Goal: Navigation & Orientation: Understand site structure

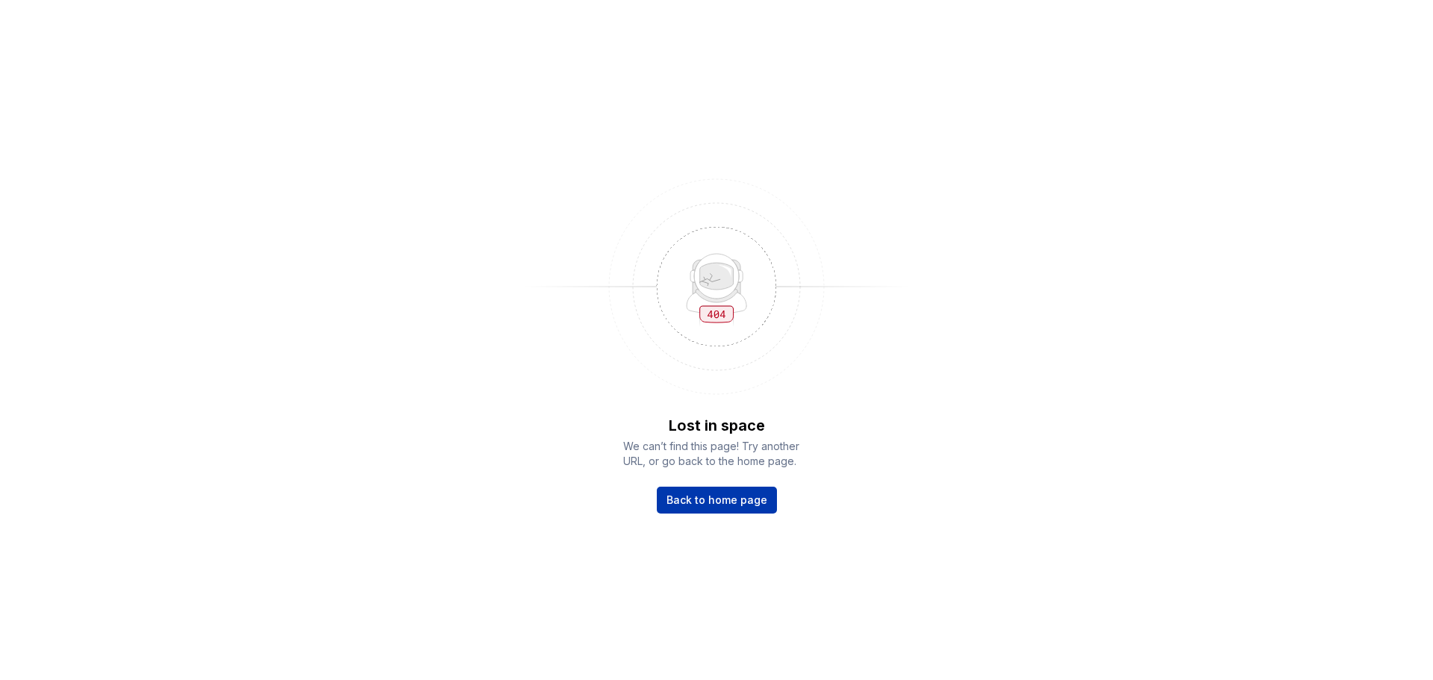
click at [728, 503] on span "Back to home page" at bounding box center [716, 499] width 101 height 15
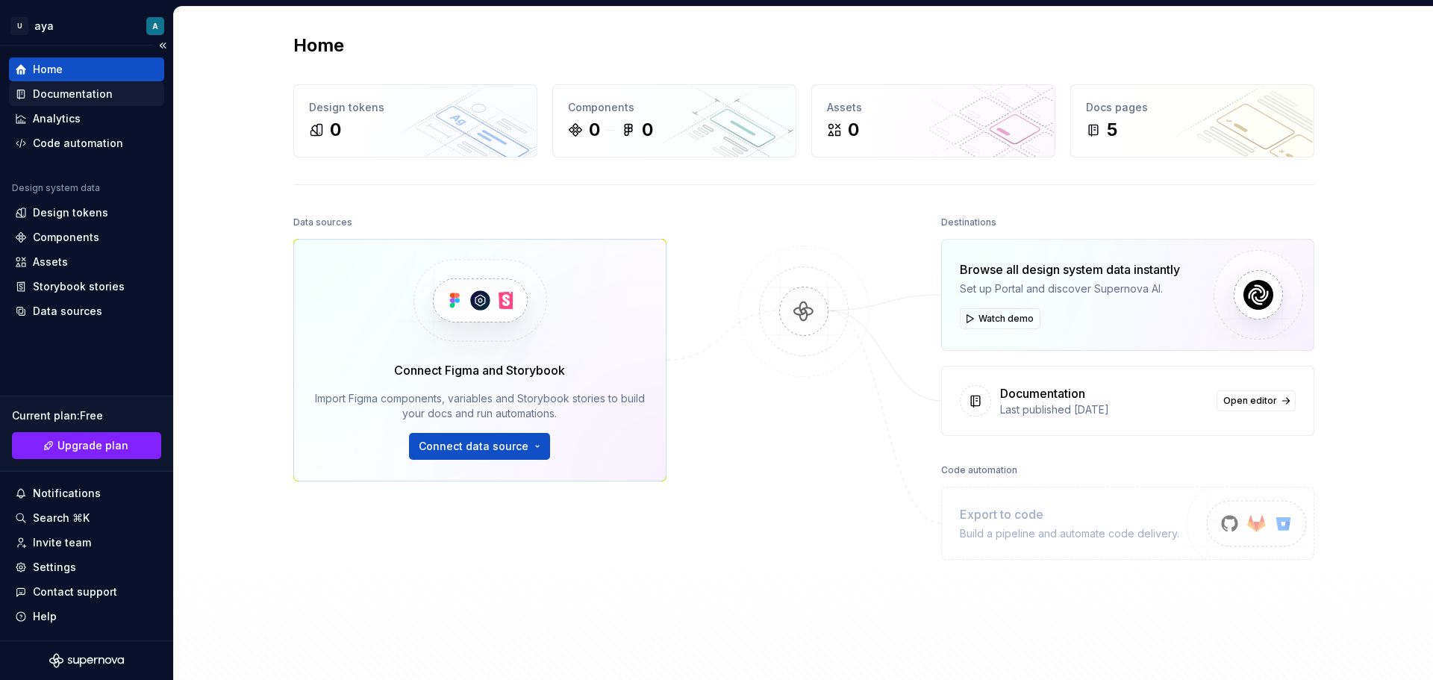
click at [60, 96] on div "Documentation" at bounding box center [73, 94] width 80 height 15
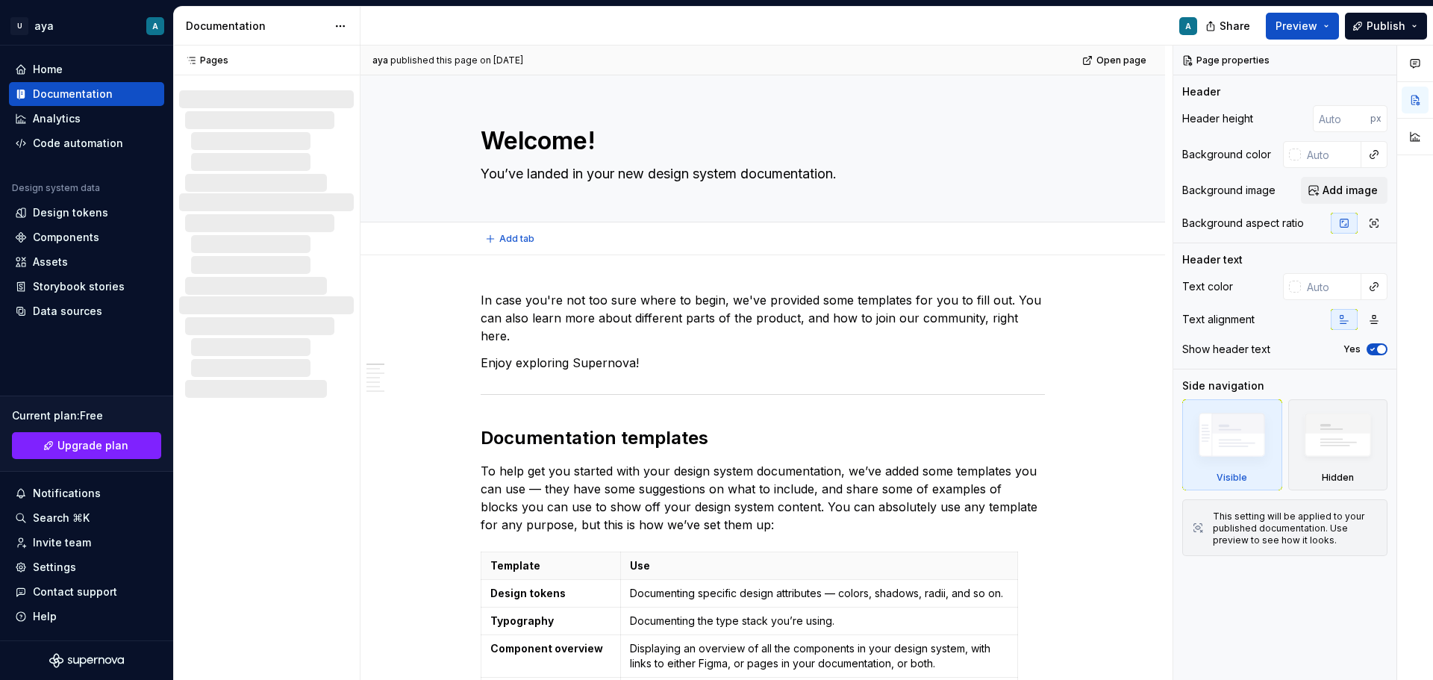
type textarea "*"
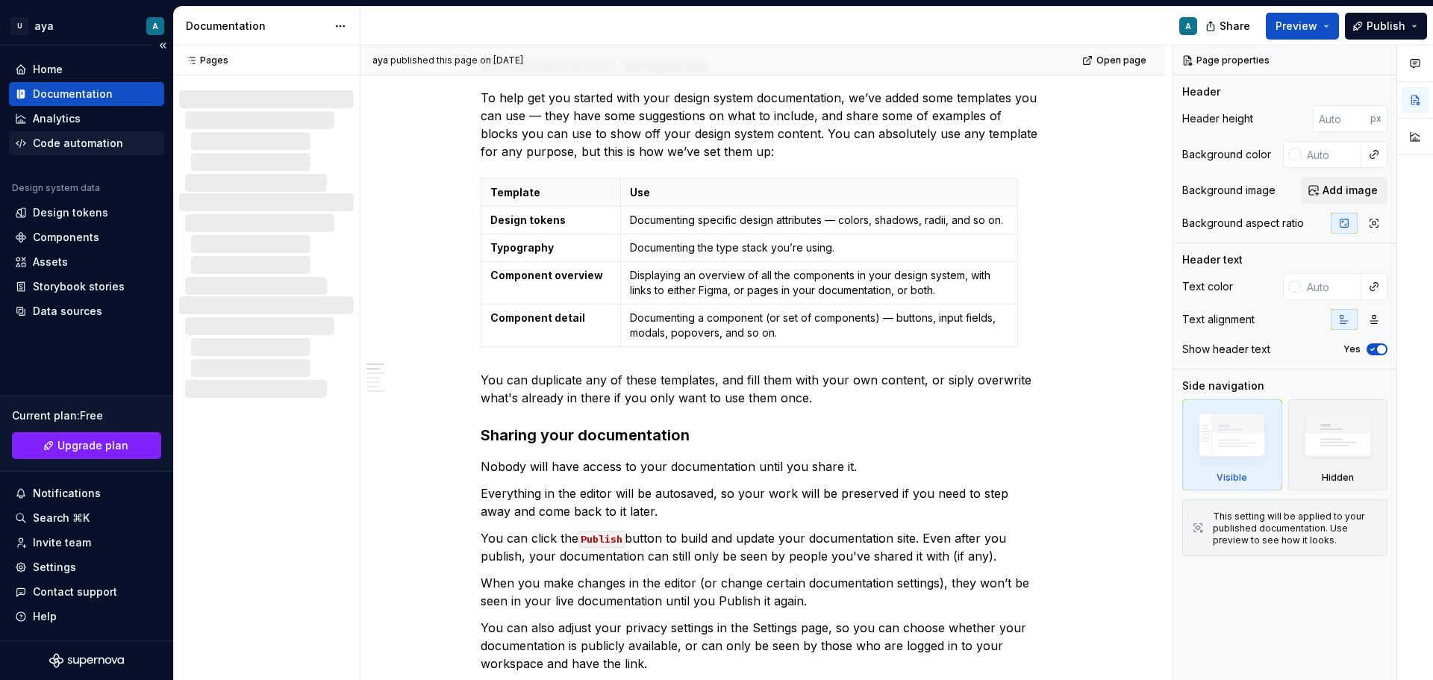
click at [37, 137] on div "Code automation" at bounding box center [78, 143] width 90 height 15
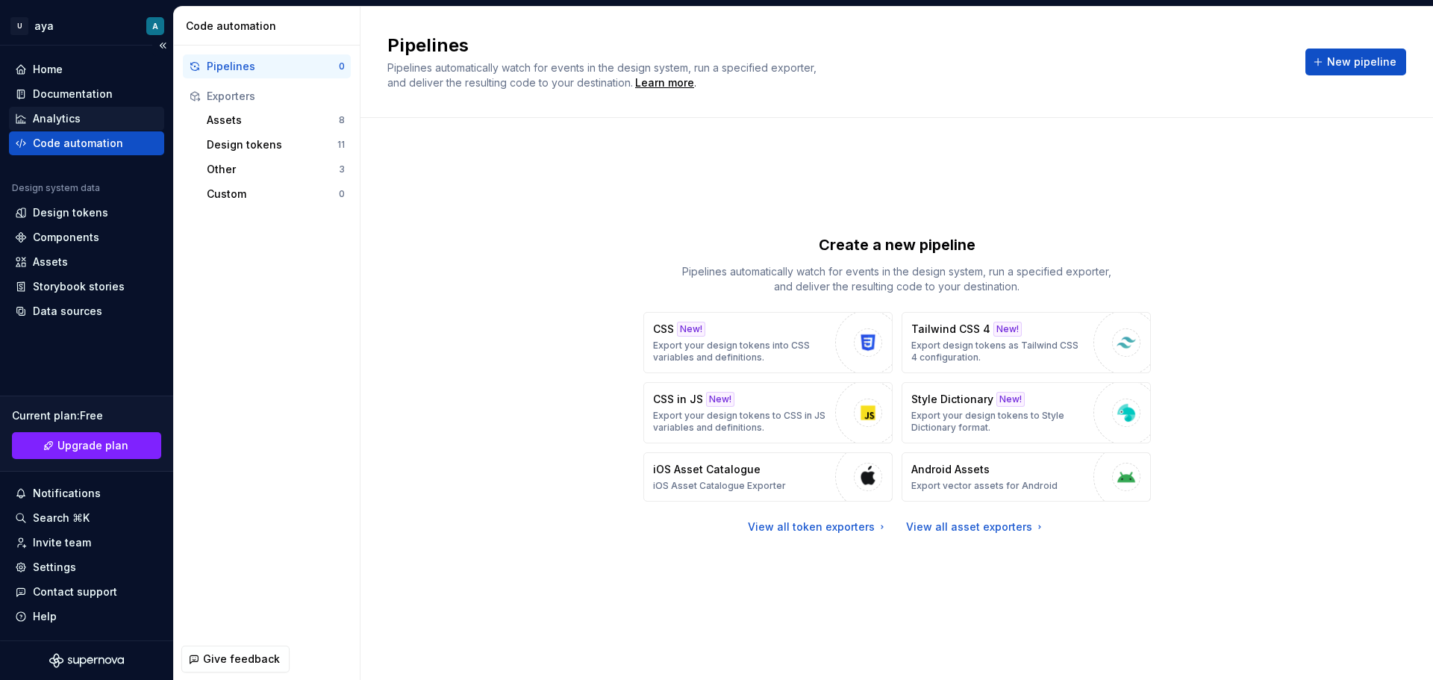
click at [19, 116] on icon at bounding box center [20, 118] width 9 height 9
click at [165, 44] on button "Collapse sidebar" at bounding box center [162, 45] width 21 height 21
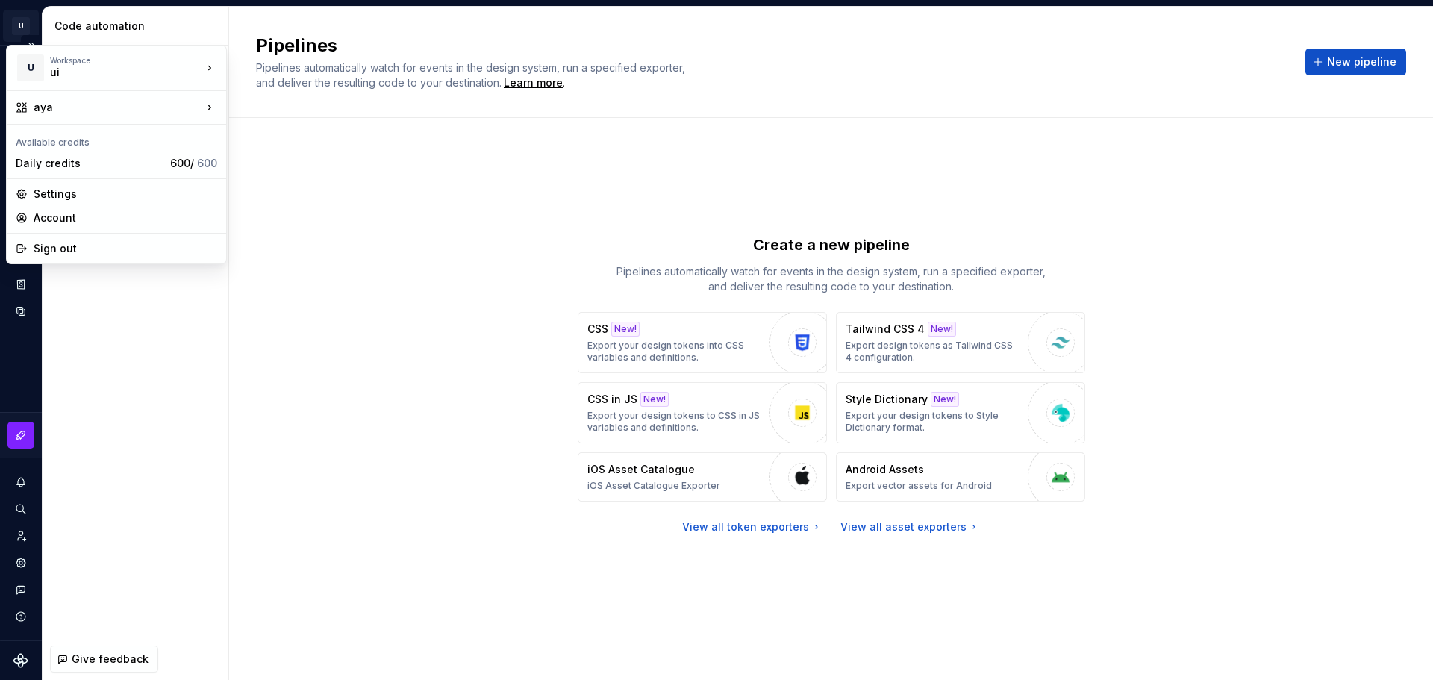
click at [12, 28] on html "U aya A Design system data Code automation Pipelines 0 Exporters Assets 8 Desig…" at bounding box center [716, 340] width 1433 height 680
click at [21, 30] on html "U aya A Design system data Code automation Pipelines 0 Exporters Assets 8 Desig…" at bounding box center [716, 340] width 1433 height 680
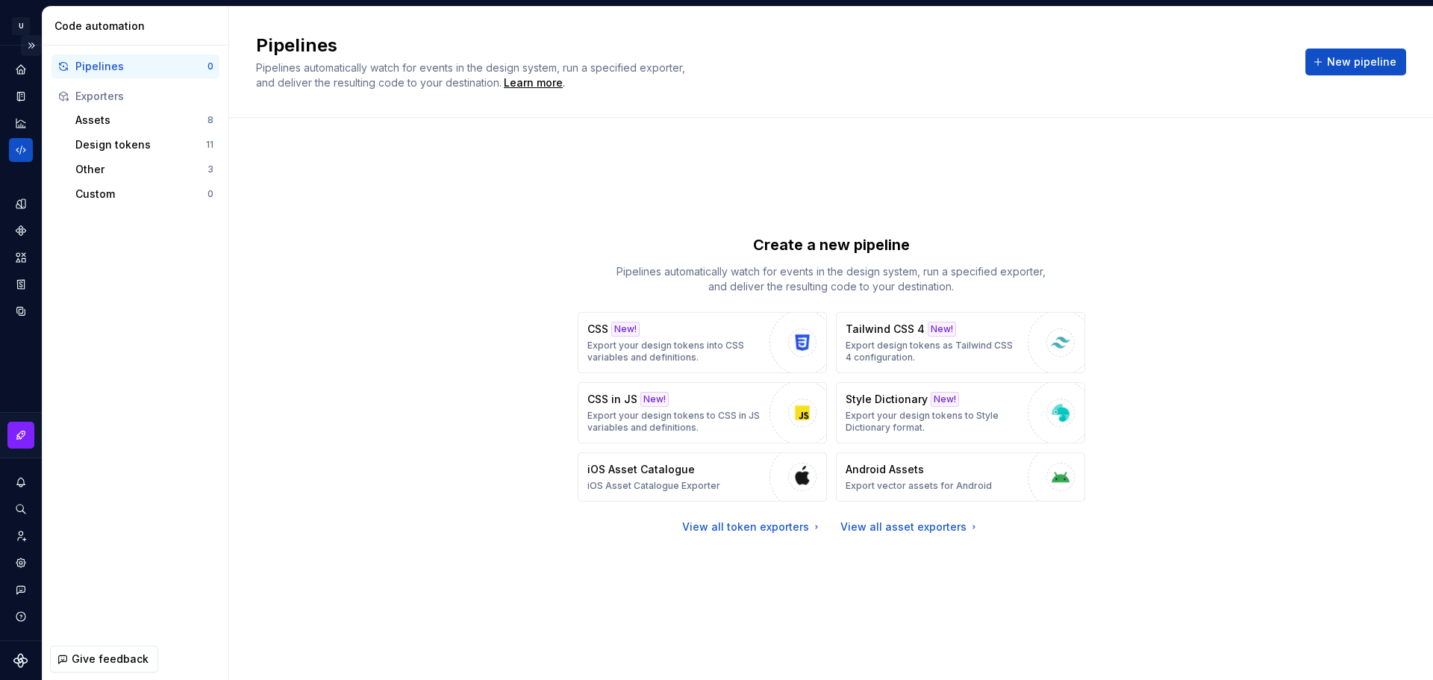
click at [34, 43] on button "Expand sidebar" at bounding box center [31, 45] width 21 height 21
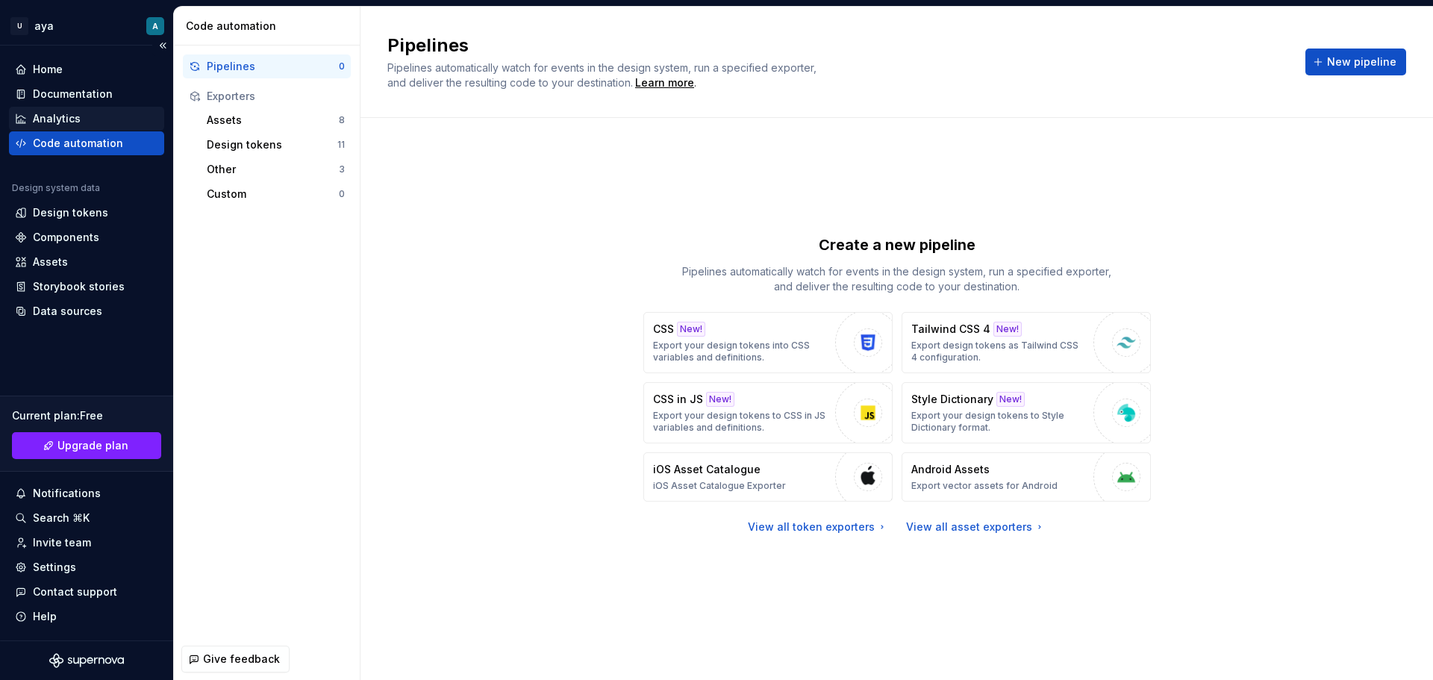
click at [65, 118] on div "Analytics" at bounding box center [57, 118] width 48 height 15
click at [261, 145] on div "Design tokens" at bounding box center [272, 144] width 131 height 15
click at [45, 211] on div "Design tokens" at bounding box center [70, 212] width 75 height 15
click at [40, 253] on div "Assets" at bounding box center [86, 262] width 155 height 24
click at [29, 66] on div "Home" at bounding box center [86, 69] width 143 height 15
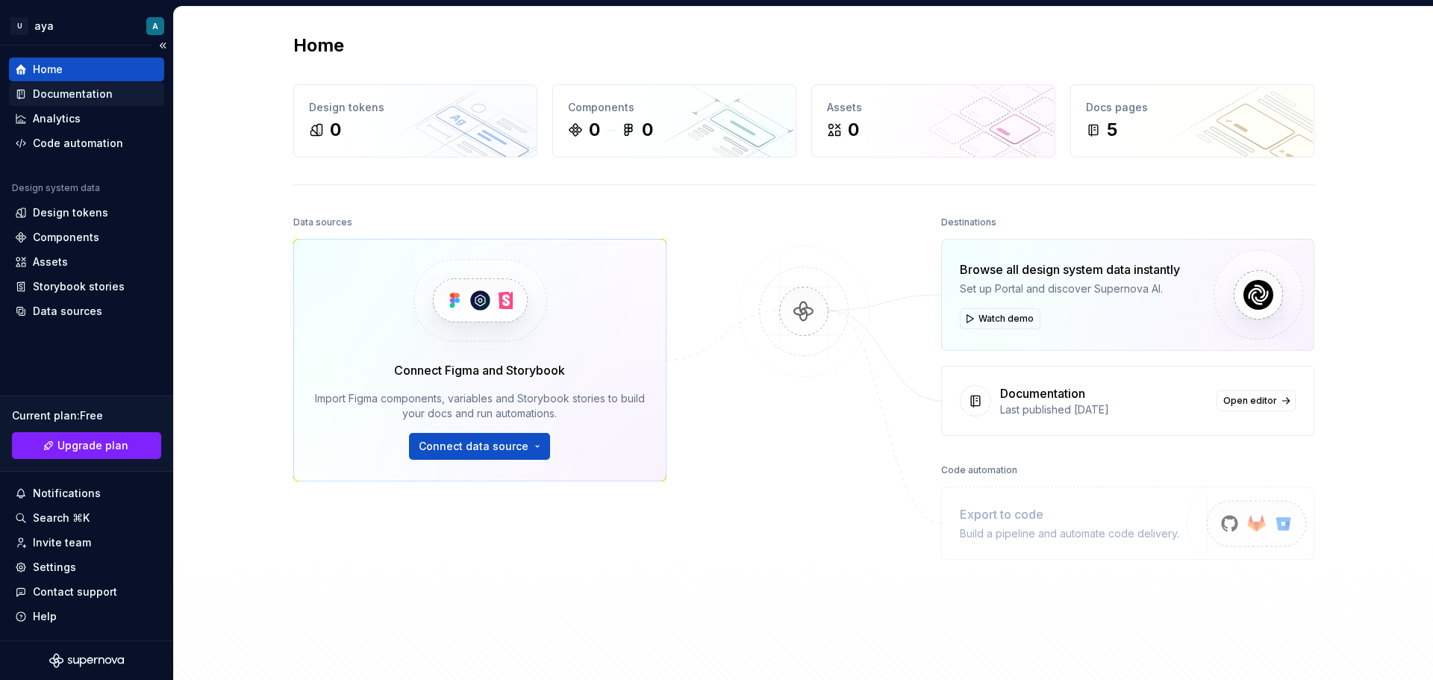
click at [45, 96] on div "Documentation" at bounding box center [73, 94] width 80 height 15
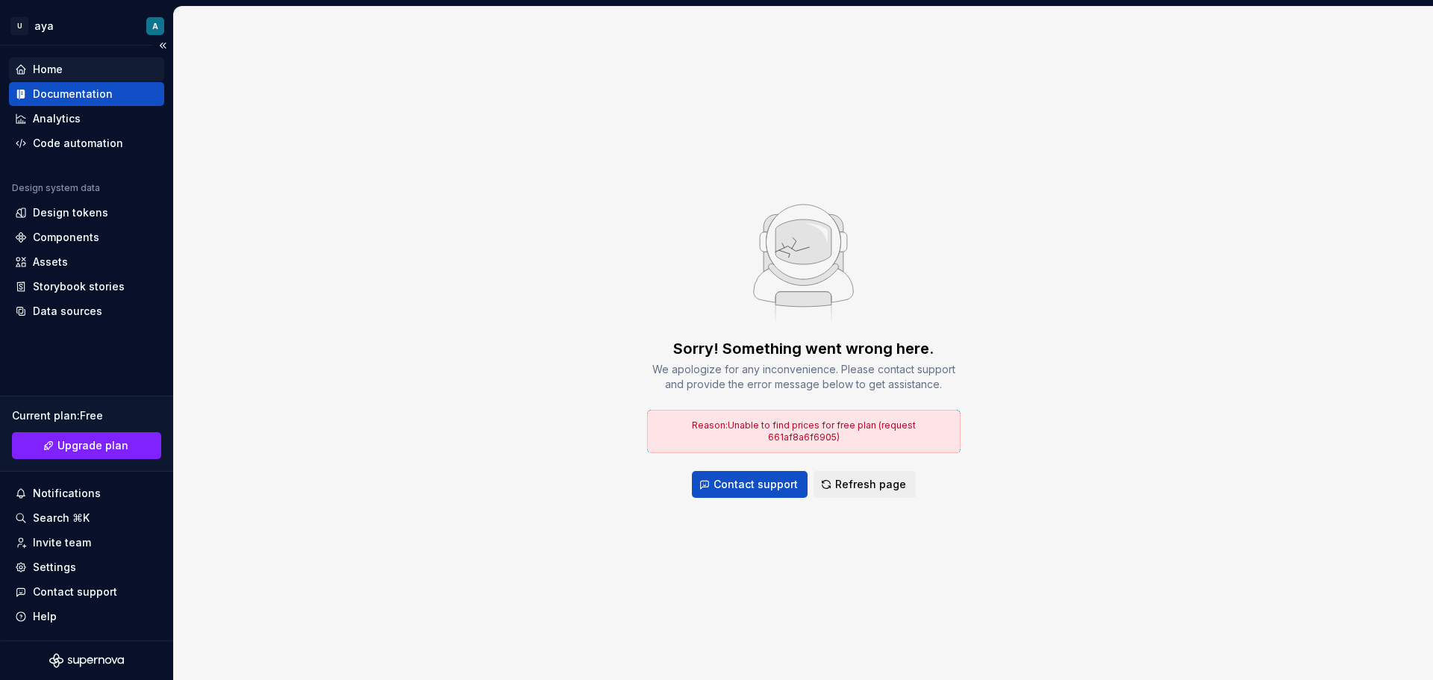
click at [46, 78] on div "Home" at bounding box center [86, 69] width 155 height 24
click at [46, 71] on div "Home" at bounding box center [48, 69] width 30 height 15
click at [66, 119] on div "Analytics" at bounding box center [57, 118] width 48 height 15
click at [893, 477] on span "Refresh page" at bounding box center [870, 484] width 71 height 15
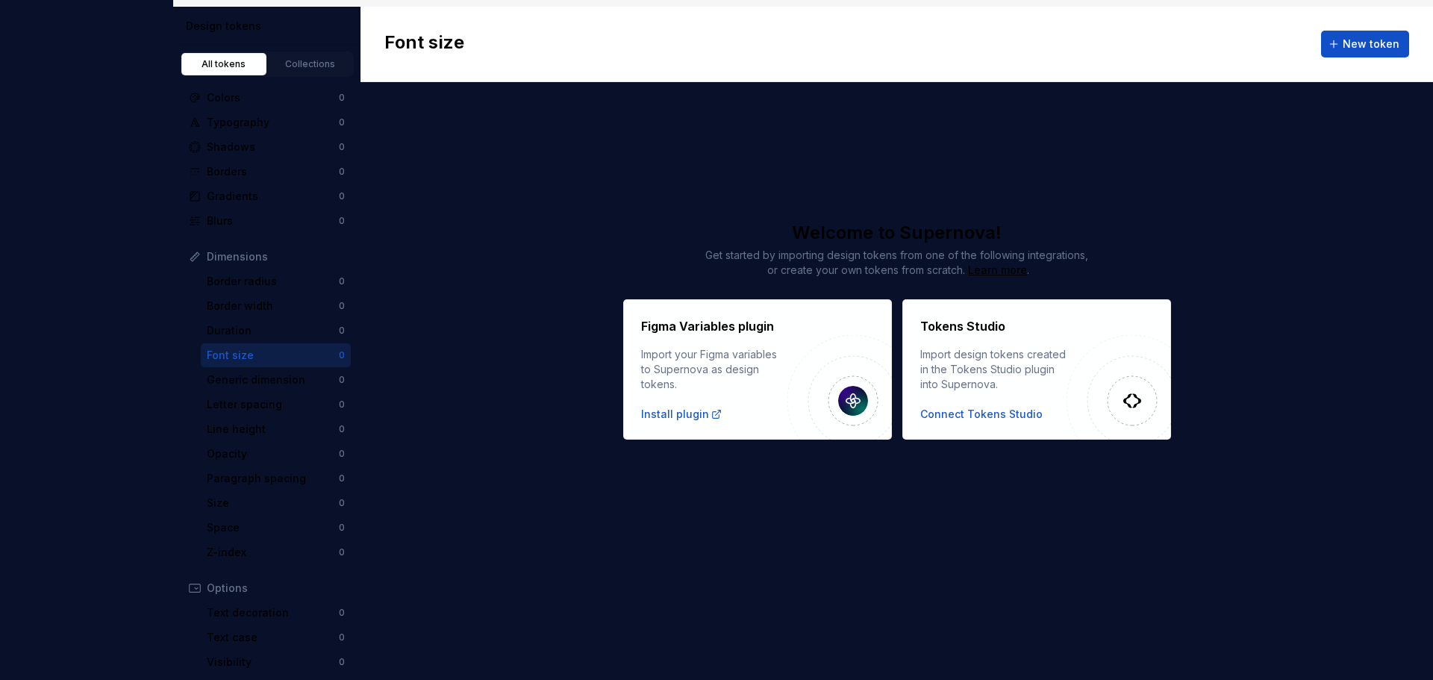
click at [495, 43] on div "Font size New token" at bounding box center [896, 44] width 1072 height 75
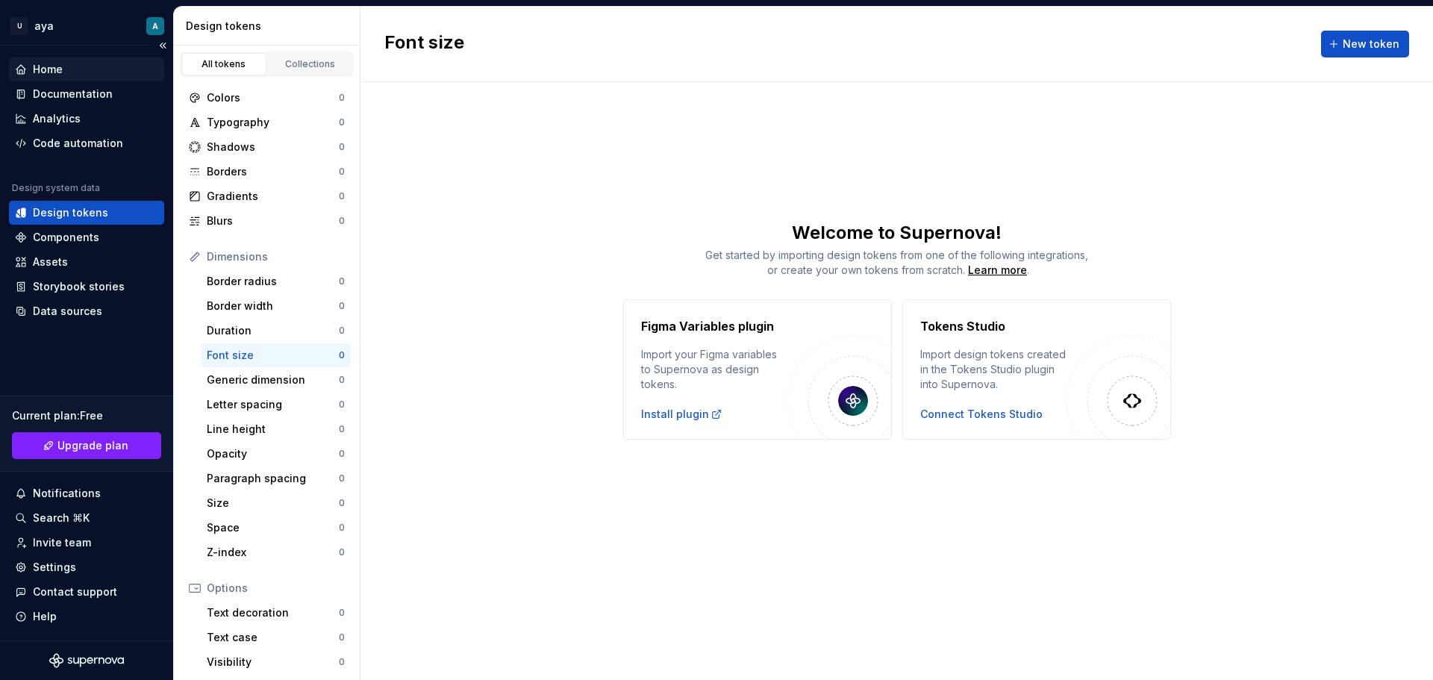
click at [58, 69] on div "Home" at bounding box center [48, 69] width 30 height 15
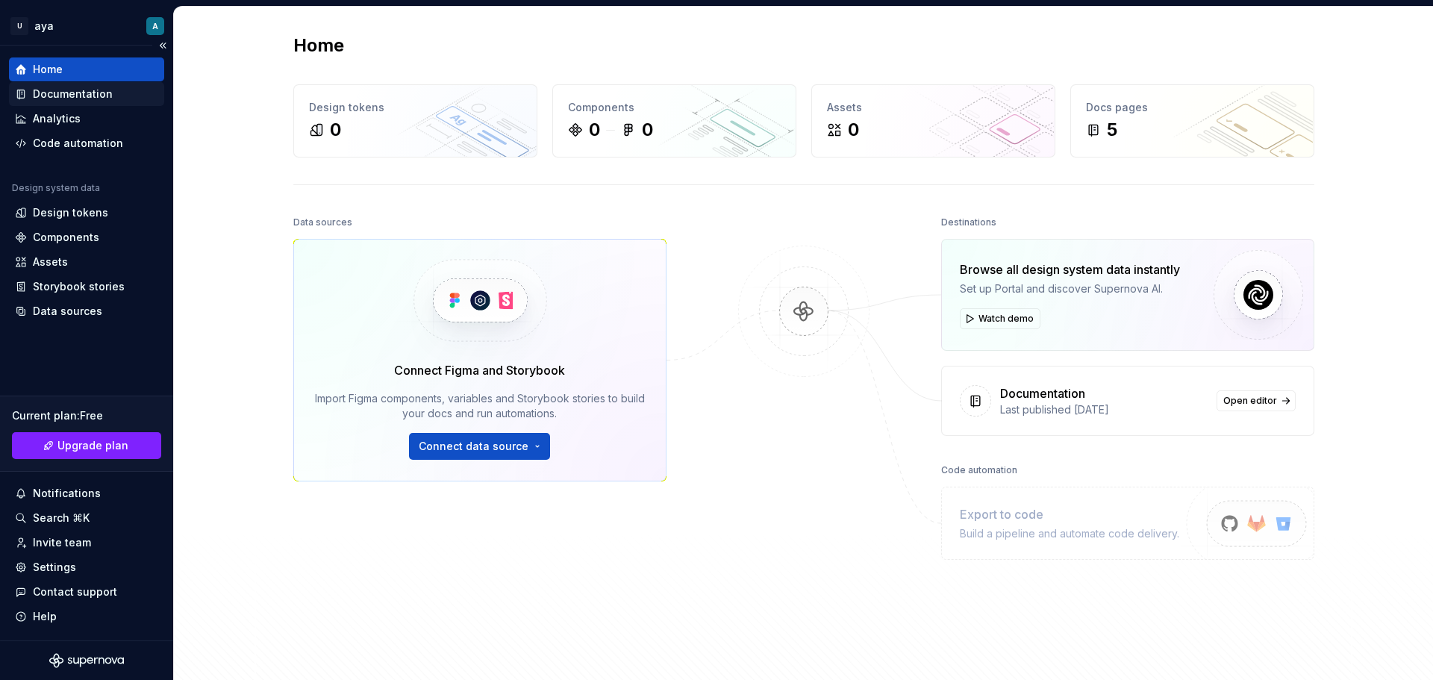
click at [34, 84] on div "Documentation" at bounding box center [86, 94] width 155 height 24
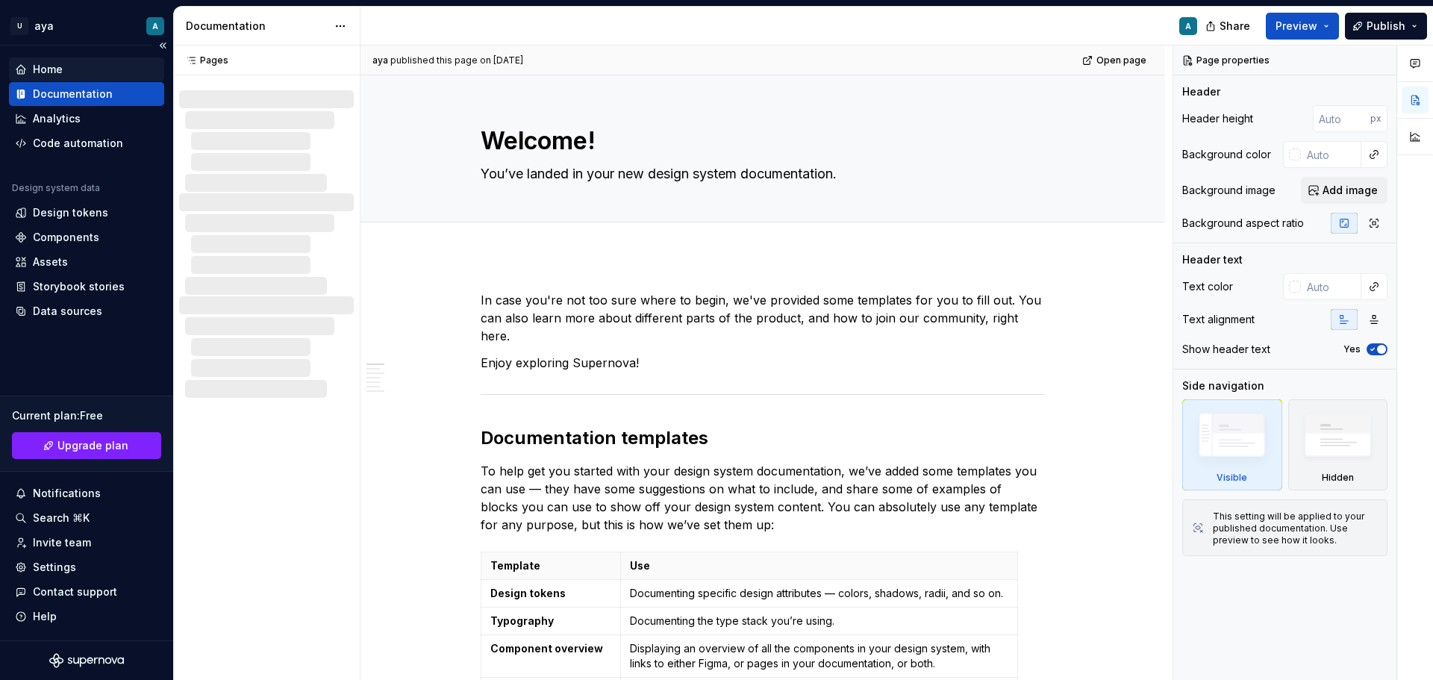
click at [51, 60] on div "Home" at bounding box center [86, 69] width 155 height 24
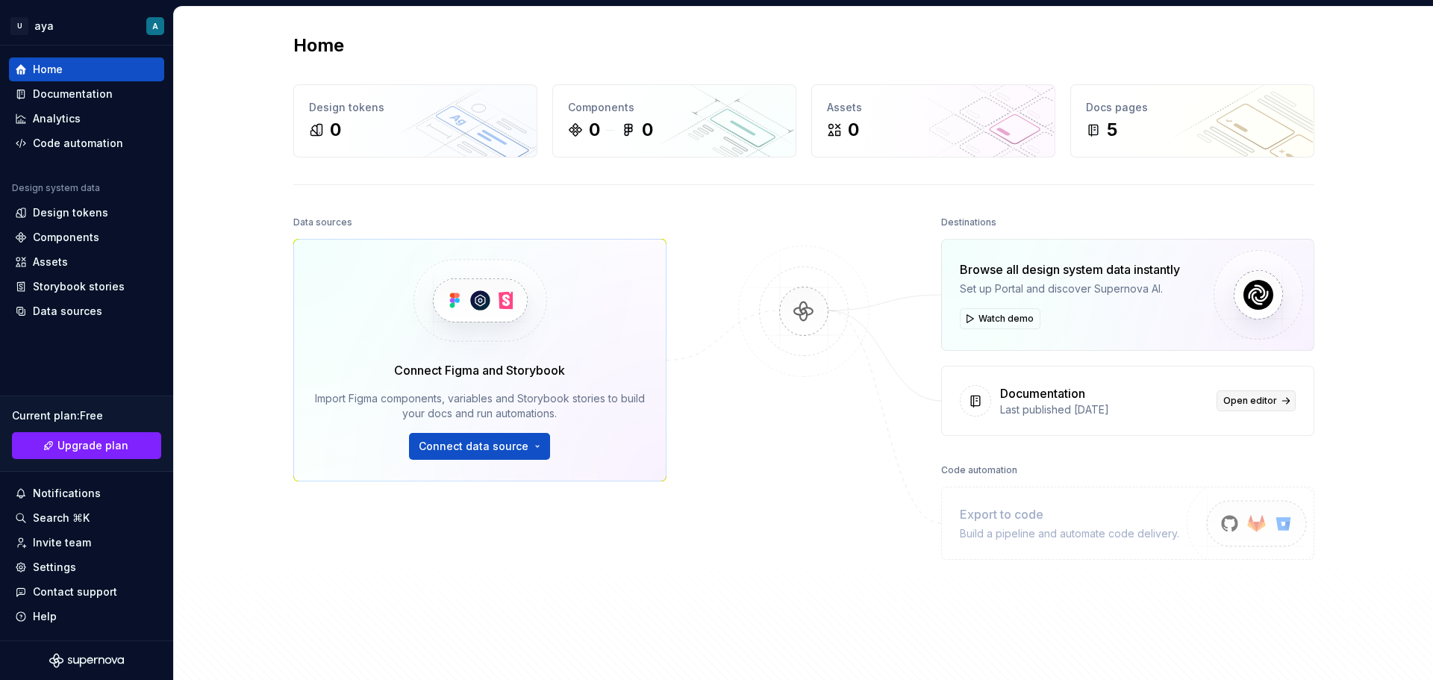
click at [1267, 403] on span "Open editor" at bounding box center [1250, 401] width 54 height 12
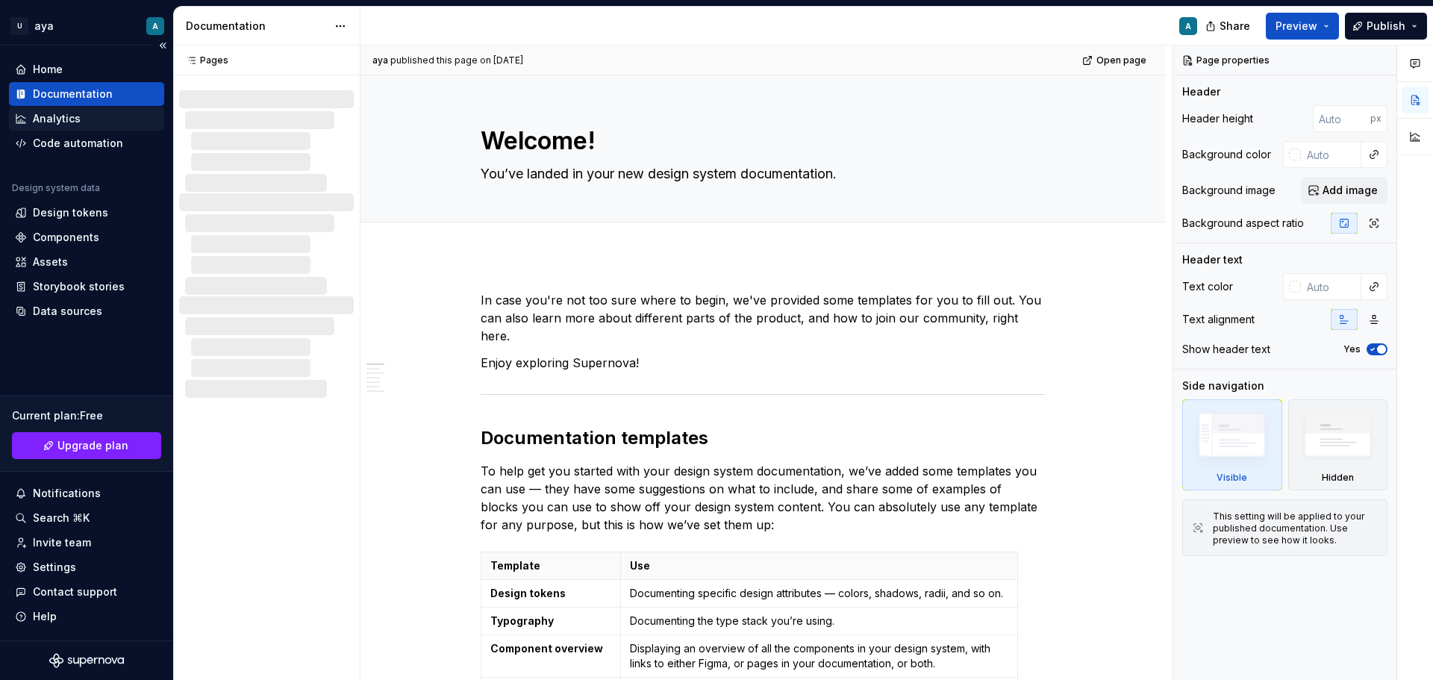
click at [59, 113] on div "Analytics" at bounding box center [57, 118] width 48 height 15
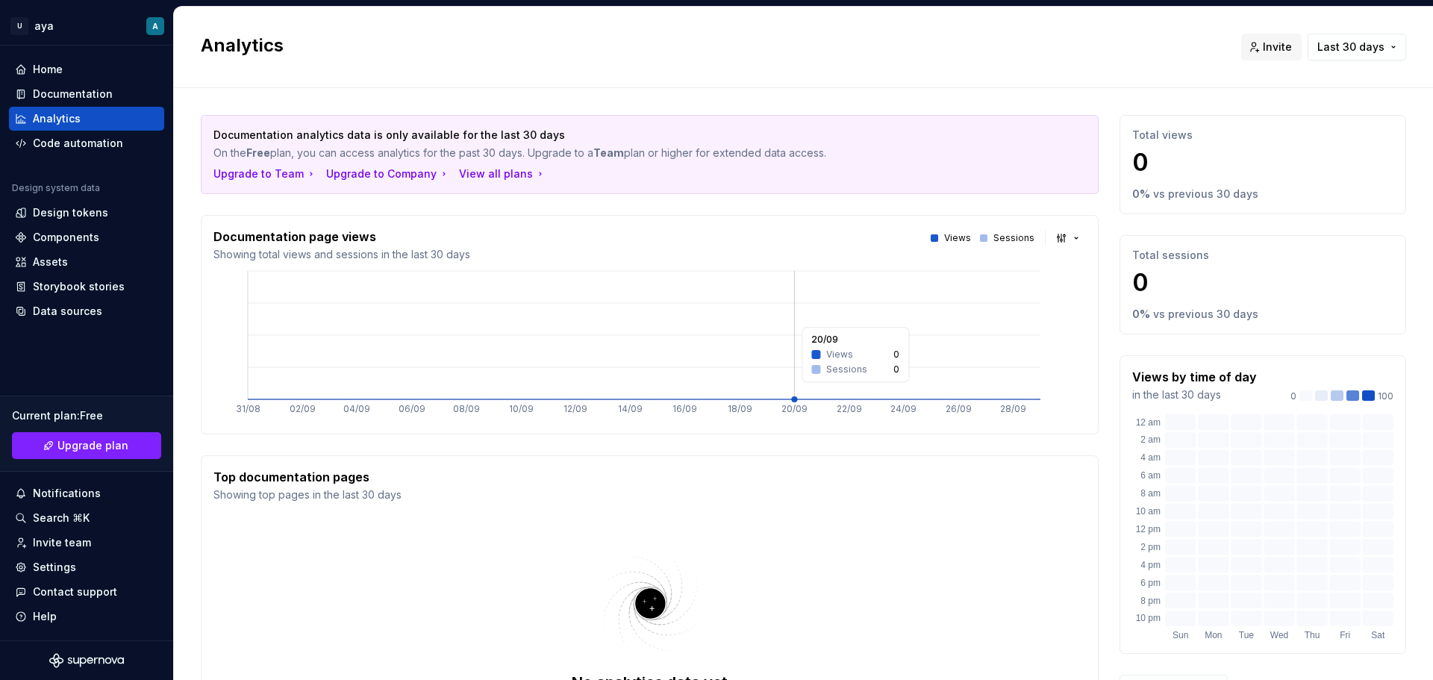
scroll to position [178, 0]
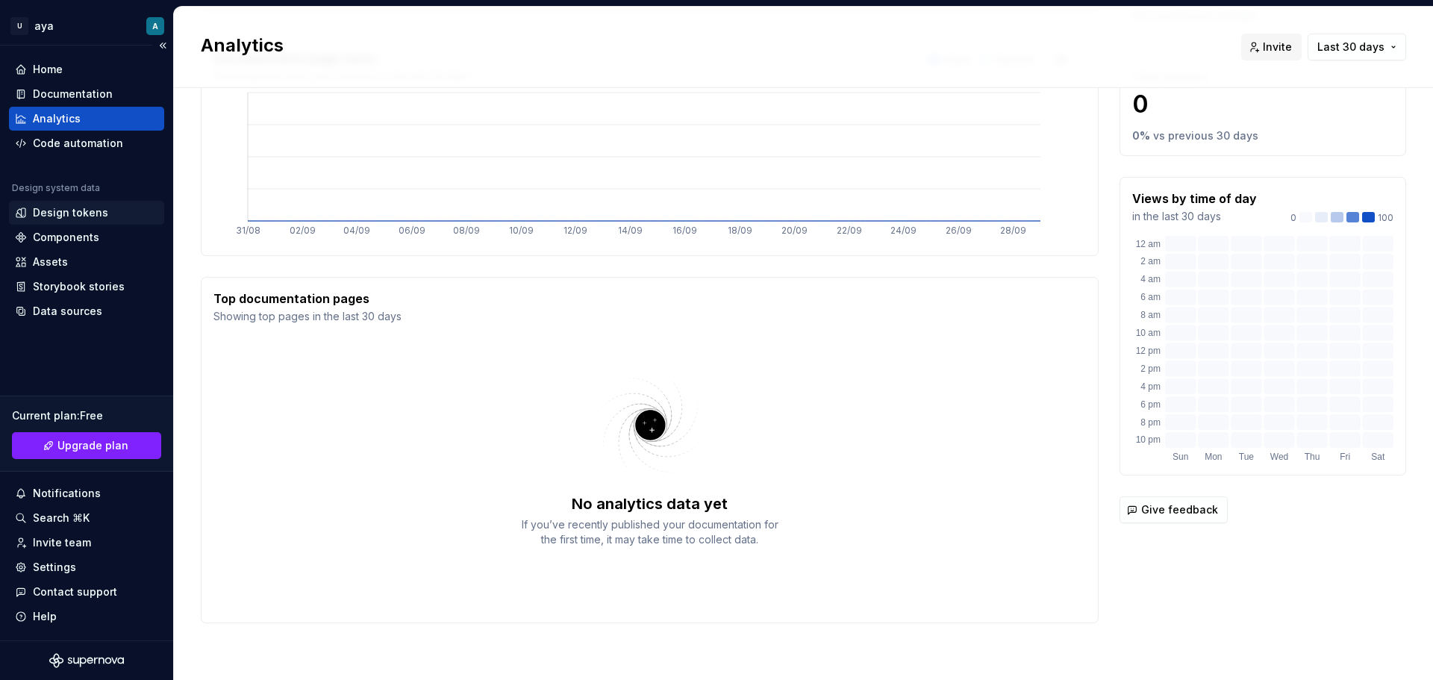
click at [54, 213] on div "Design tokens" at bounding box center [70, 212] width 75 height 15
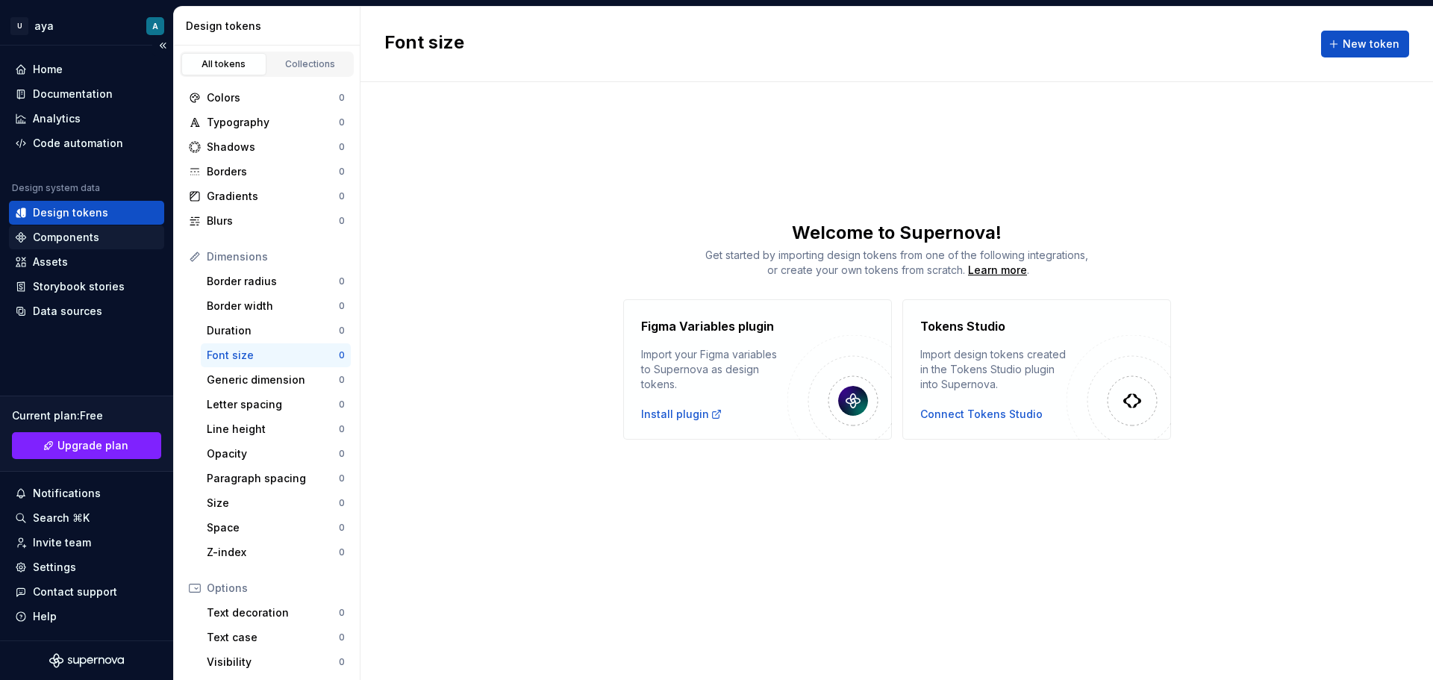
click at [87, 230] on div "Components" at bounding box center [66, 237] width 66 height 15
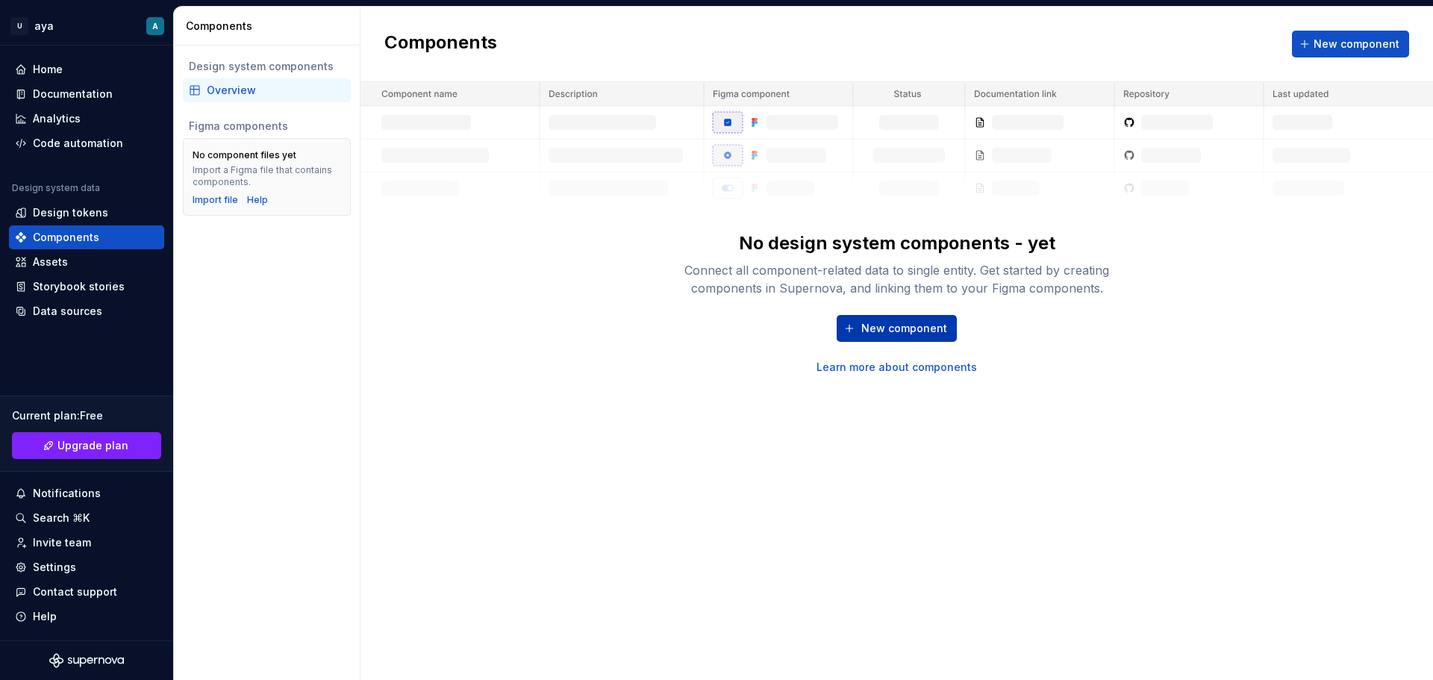
click at [905, 316] on button "New component" at bounding box center [896, 328] width 120 height 27
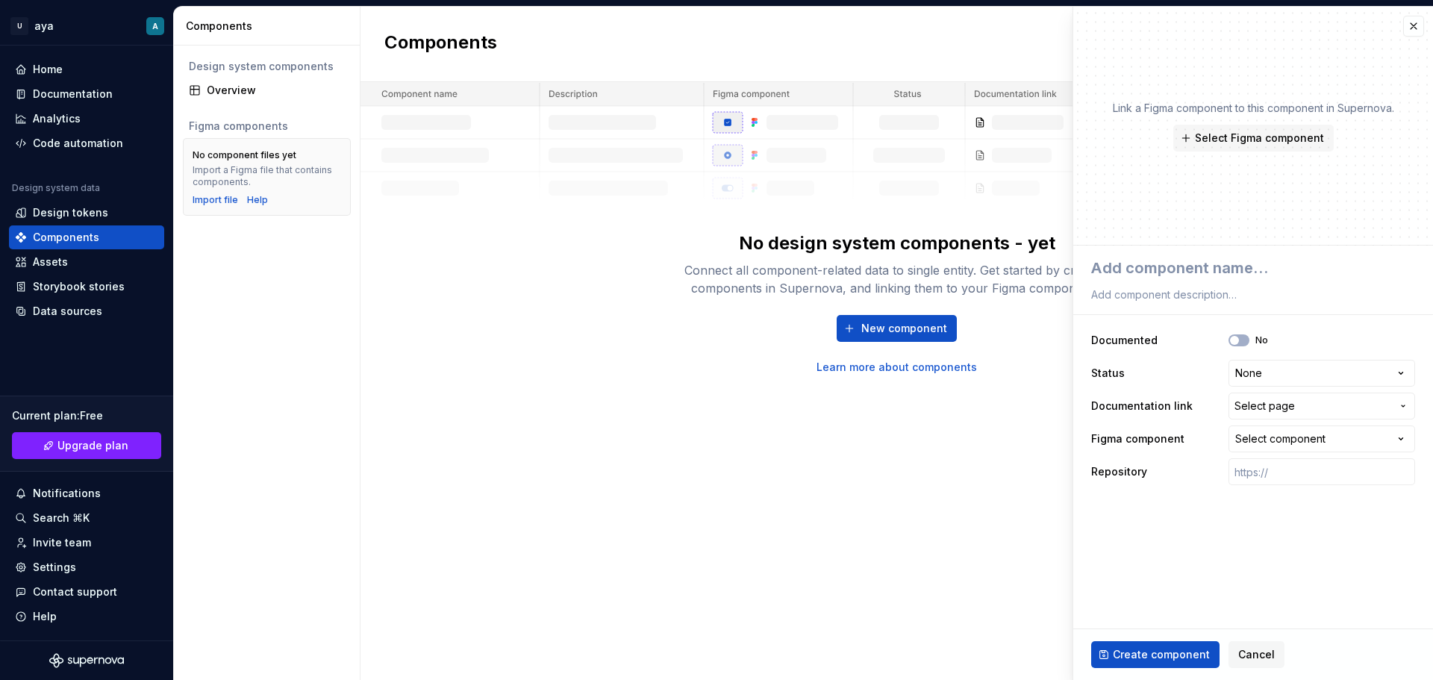
type textarea "*"
click at [1411, 30] on button "button" at bounding box center [1413, 26] width 21 height 21
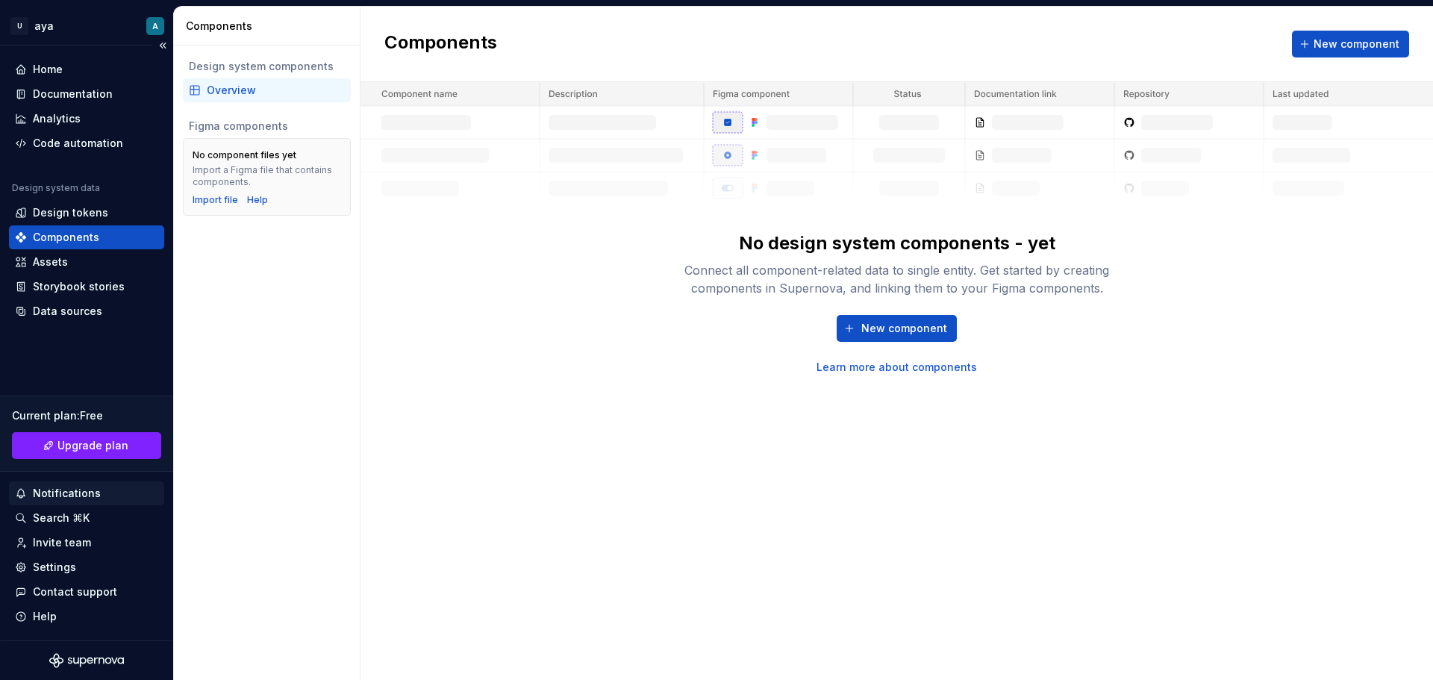
click at [51, 499] on div "Notifications" at bounding box center [67, 493] width 68 height 15
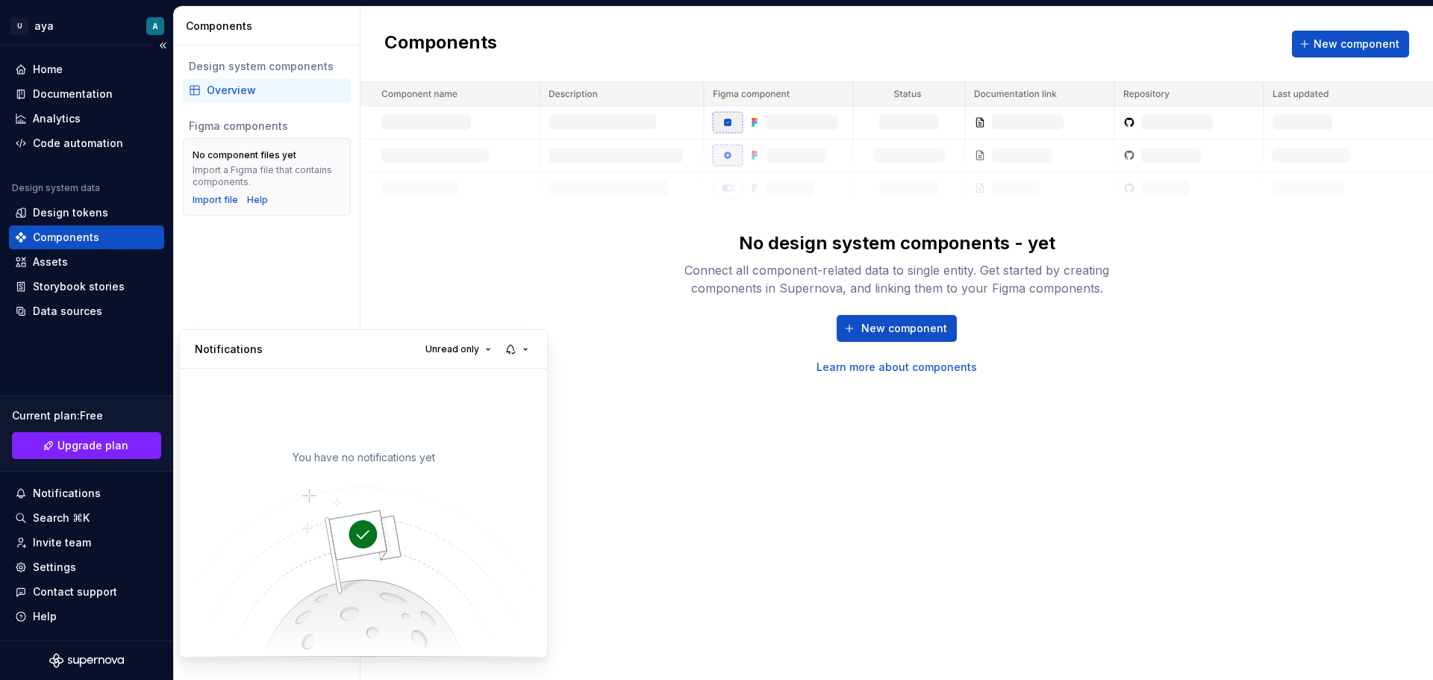
click at [54, 244] on html "U aya A Home Documentation Analytics Code automation Design system data Design …" at bounding box center [716, 340] width 1433 height 680
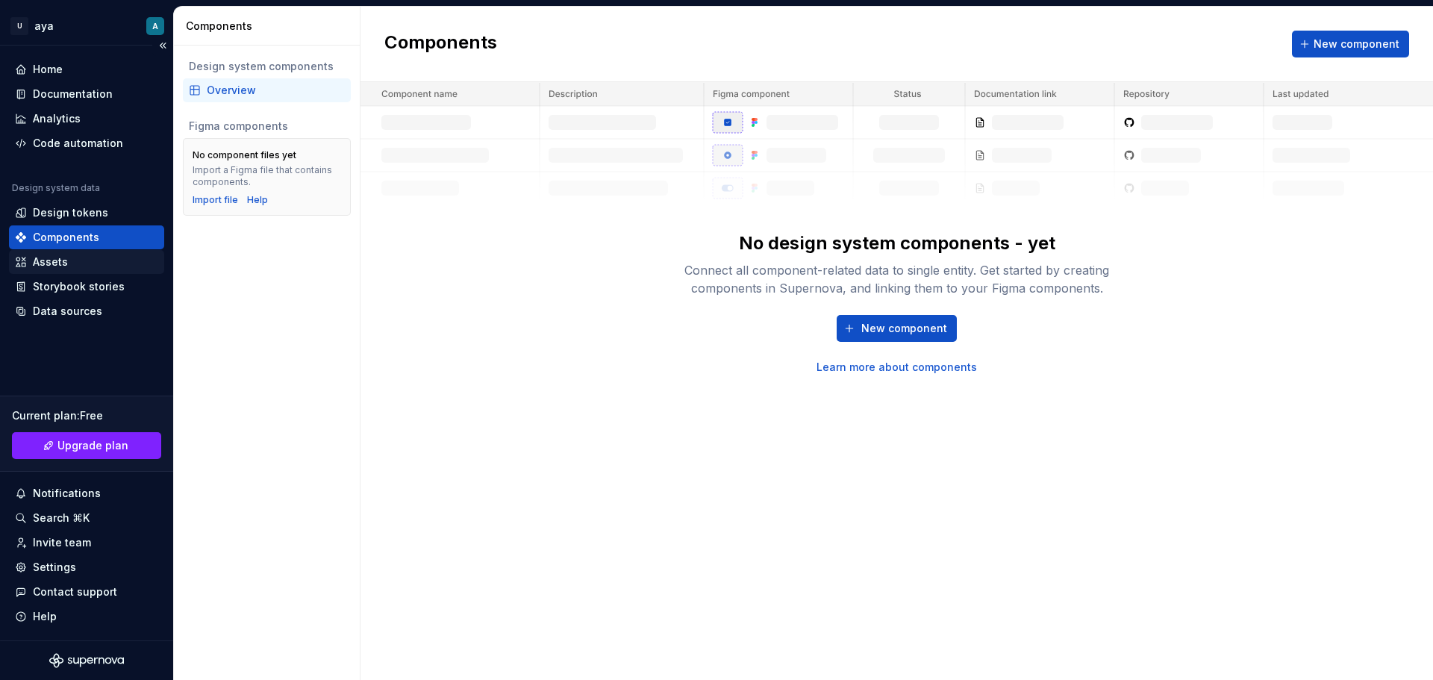
click at [57, 260] on div "Assets" at bounding box center [50, 261] width 35 height 15
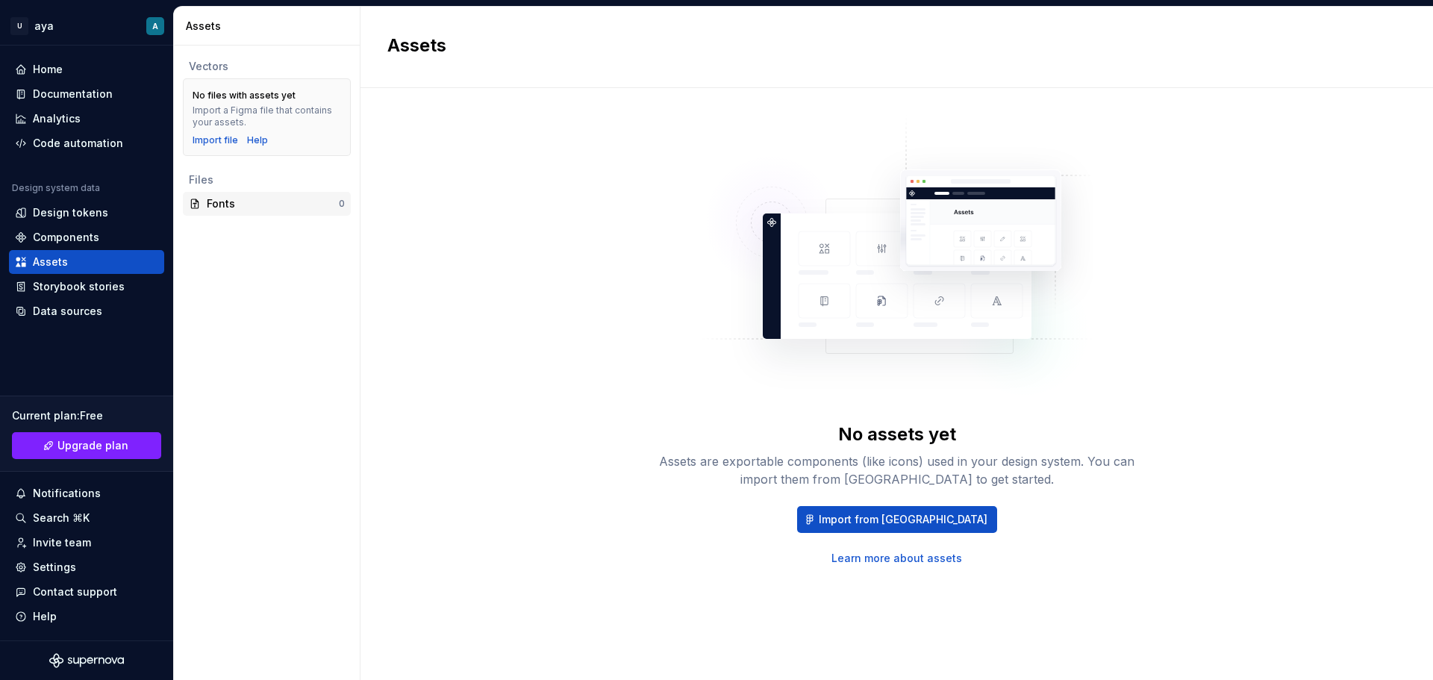
click at [204, 202] on div "Fonts" at bounding box center [264, 203] width 150 height 15
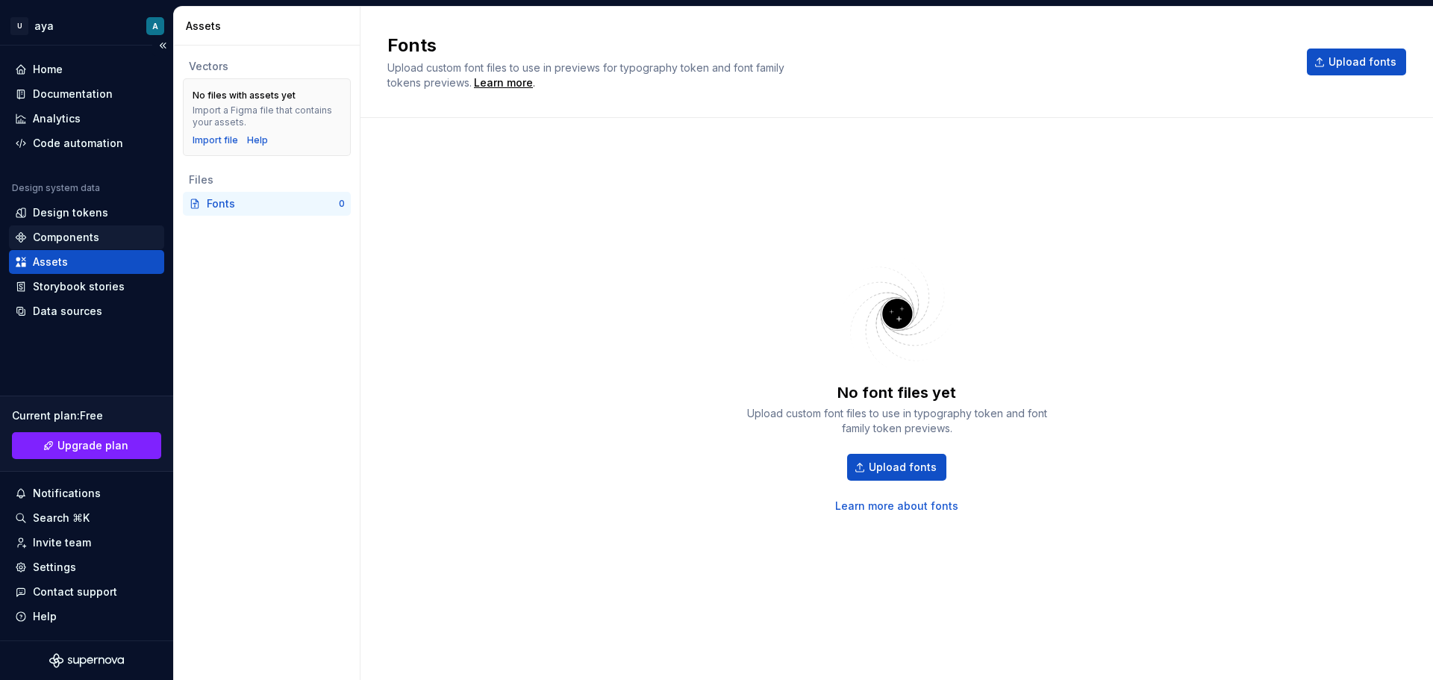
click at [63, 234] on div "Components" at bounding box center [66, 237] width 66 height 15
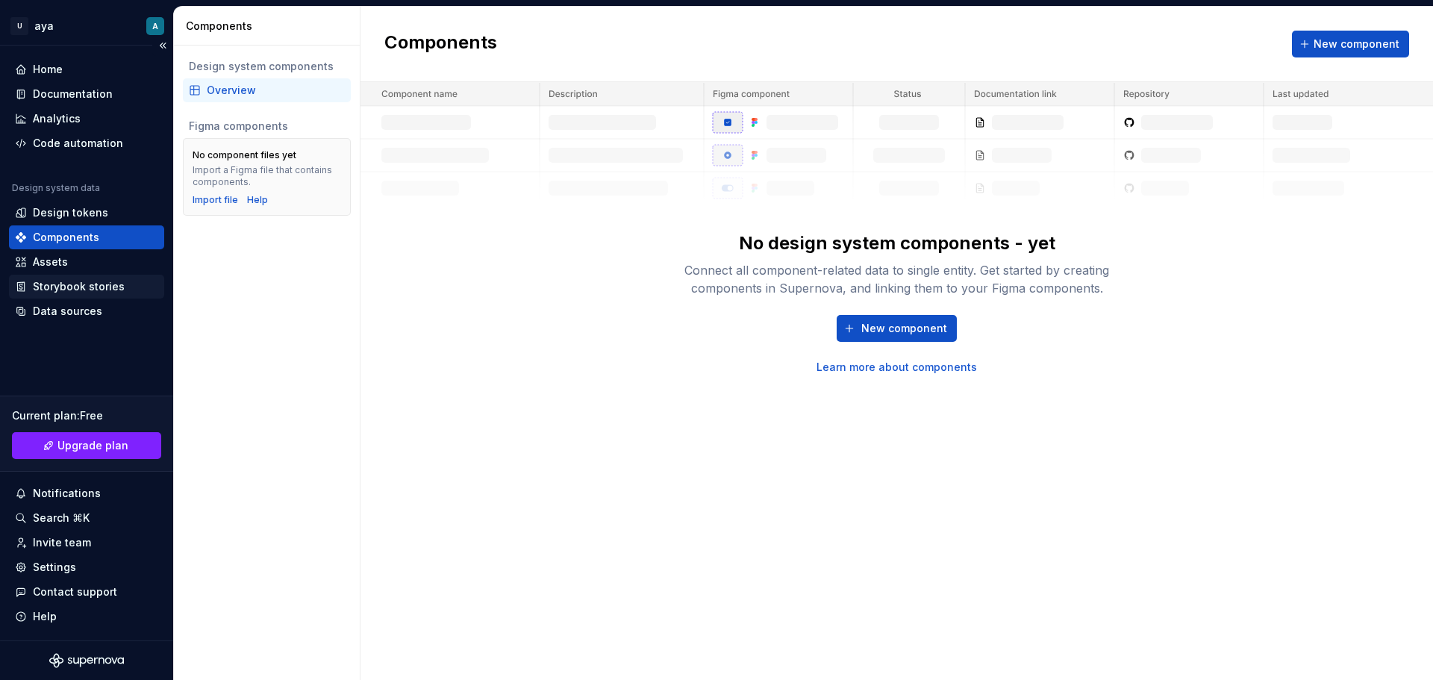
click at [102, 281] on div "Storybook stories" at bounding box center [79, 286] width 92 height 15
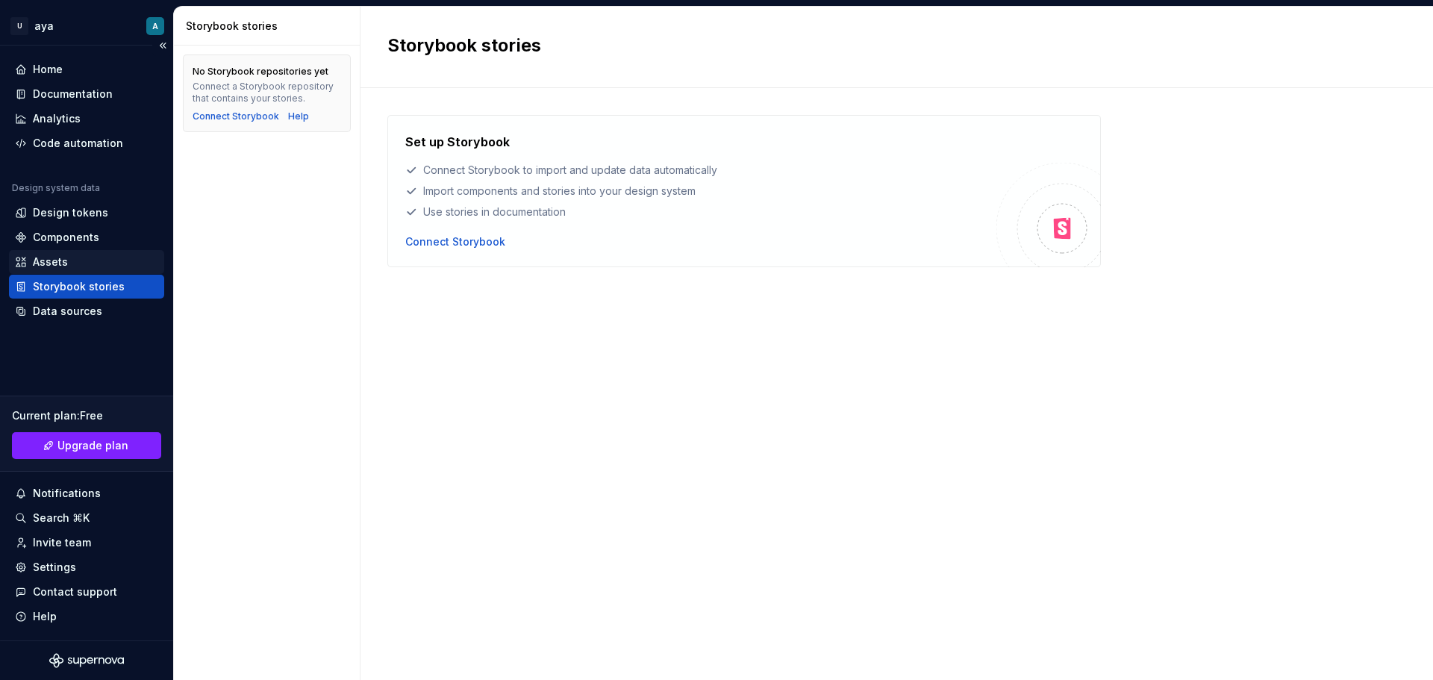
click at [78, 269] on div "Assets" at bounding box center [86, 261] width 143 height 15
